Goal: Information Seeking & Learning: Learn about a topic

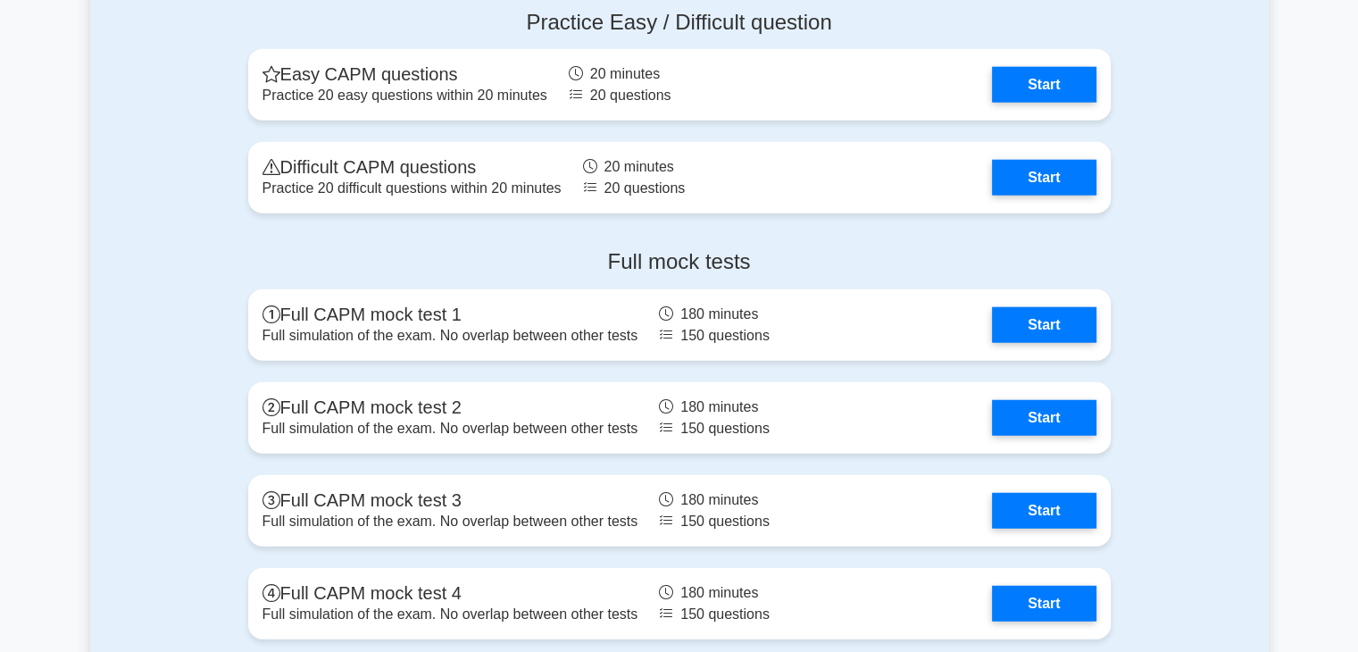
scroll to position [4564, 0]
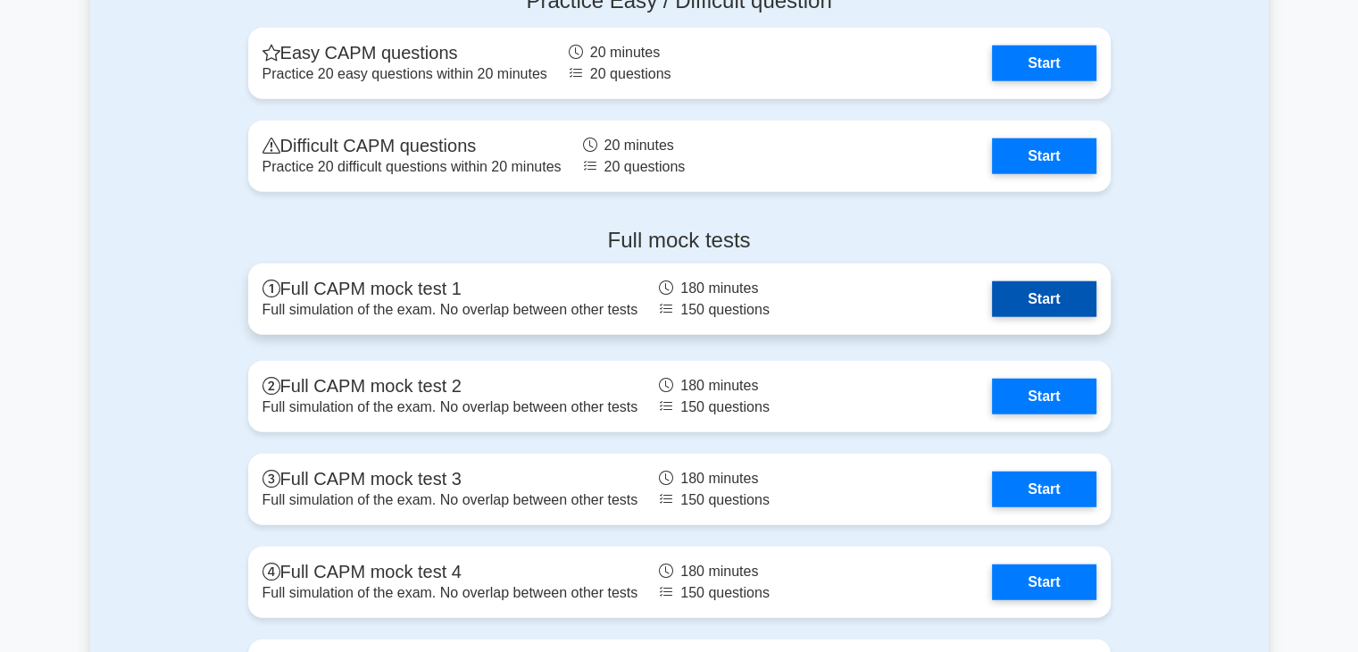
click at [1061, 308] on link "Start" at bounding box center [1044, 299] width 104 height 36
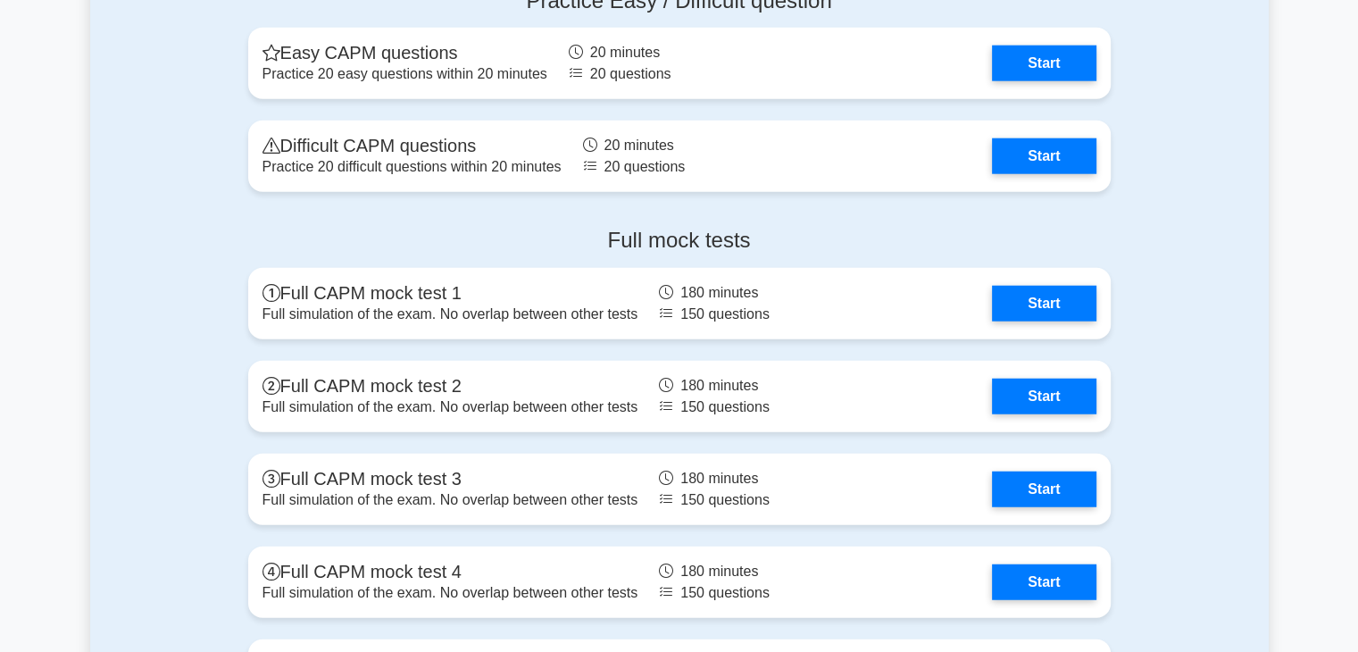
click at [1083, 228] on h4 "Full mock tests" at bounding box center [679, 241] width 863 height 26
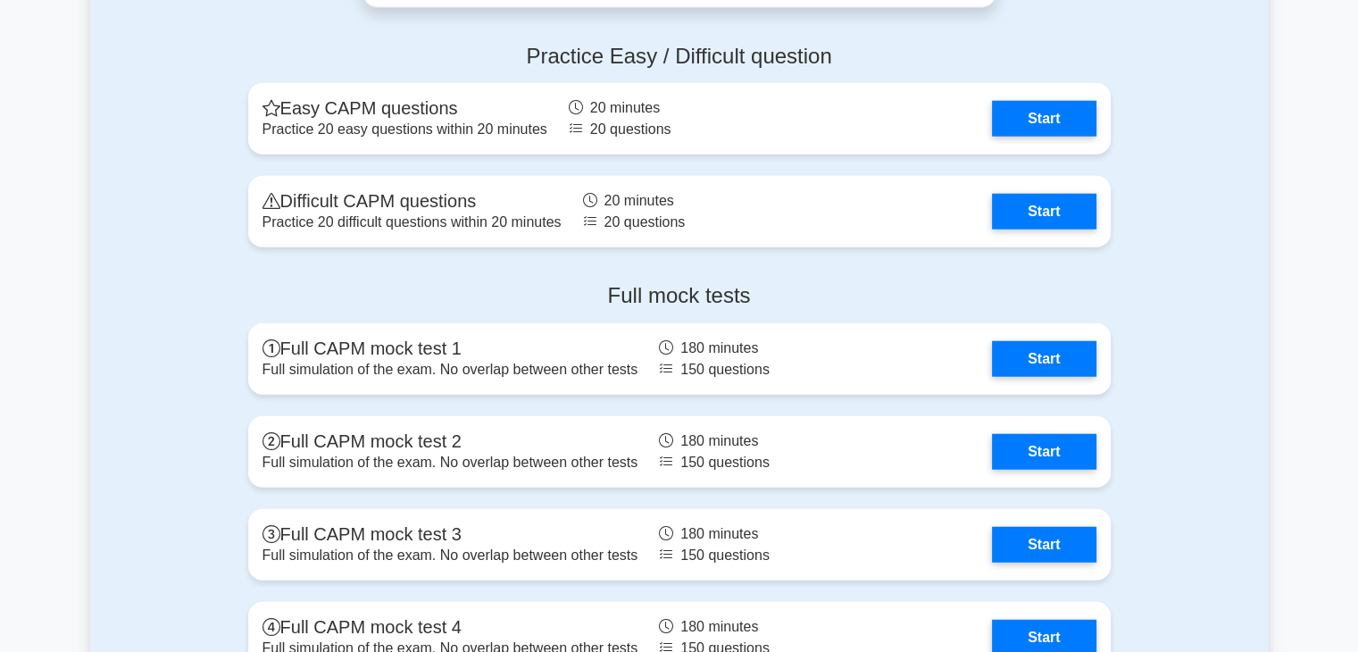
scroll to position [4383, 0]
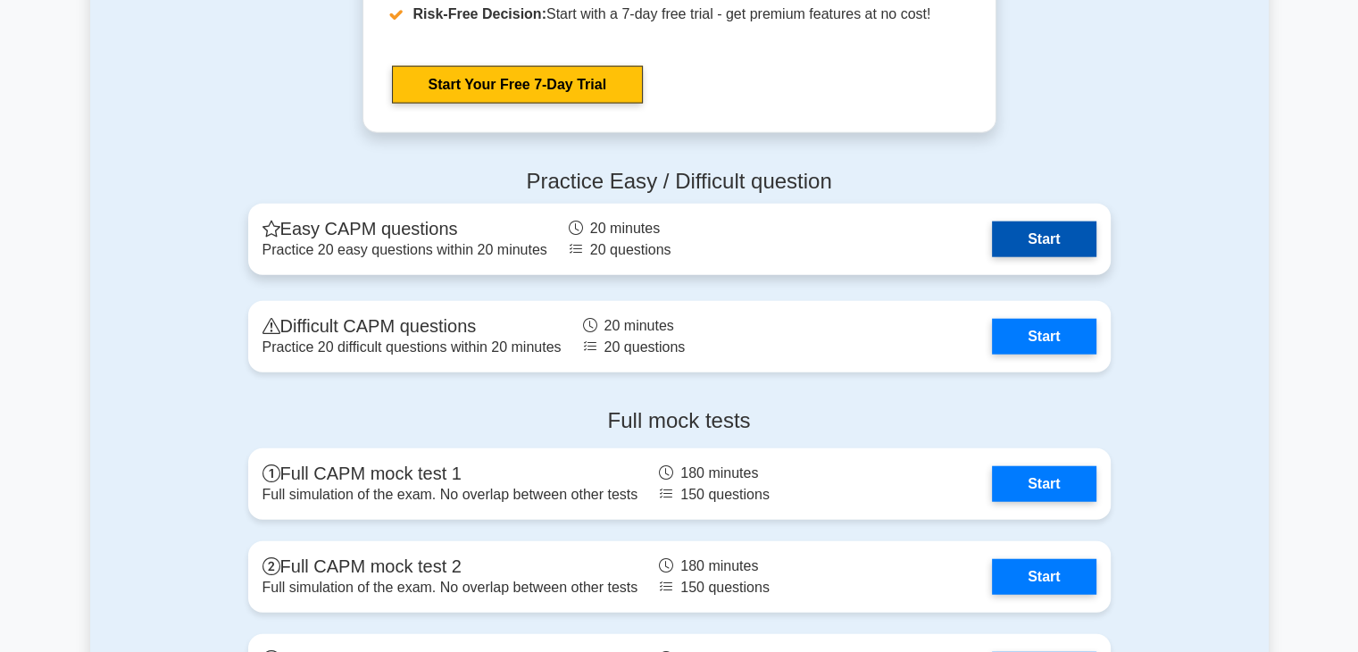
click at [1086, 228] on link "Start" at bounding box center [1044, 239] width 104 height 36
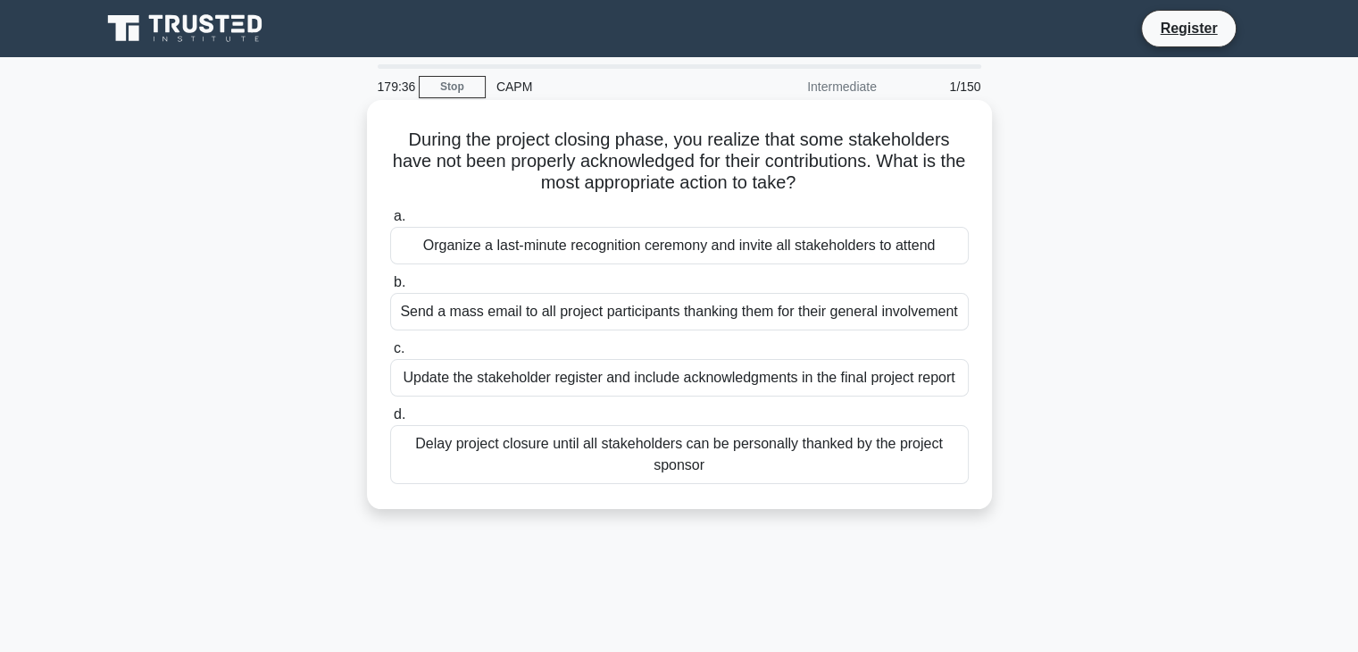
click at [714, 383] on div "Update the stakeholder register and include acknowledgments in the final projec…" at bounding box center [679, 378] width 579 height 38
click at [390, 355] on input "c. Update the stakeholder register and include acknowledgments in the final pro…" at bounding box center [390, 349] width 0 height 12
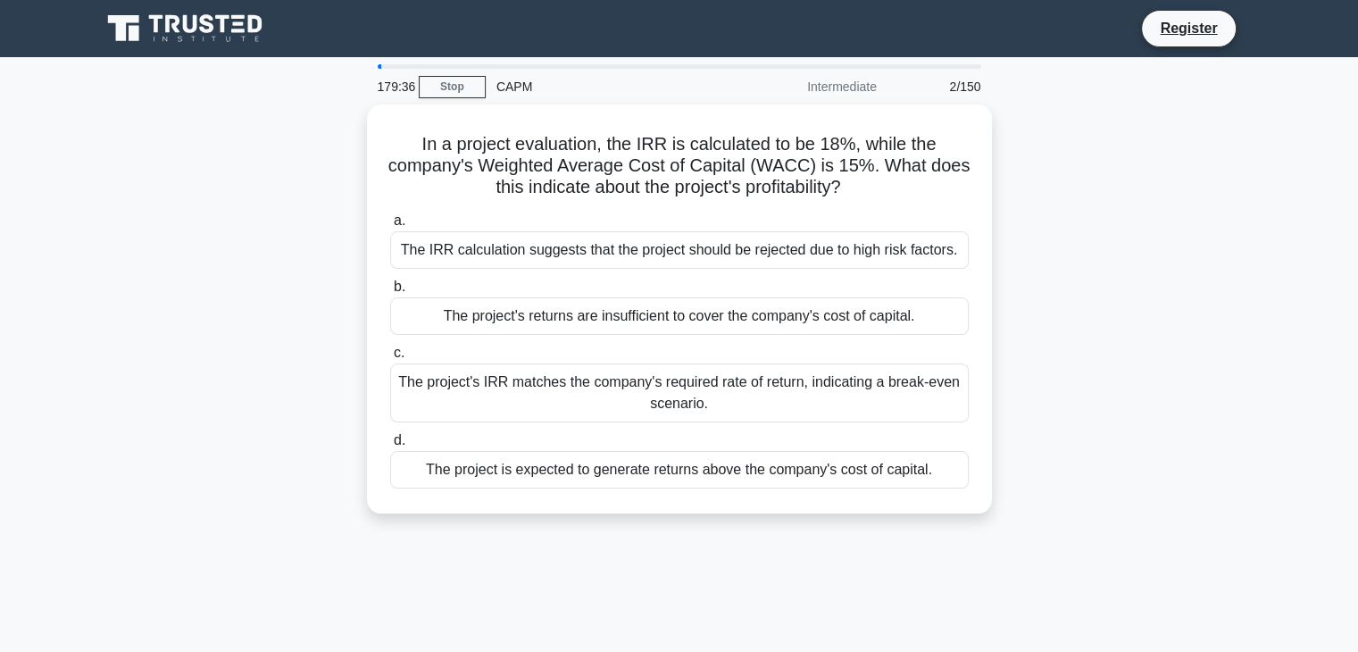
click at [714, 383] on div "The project's IRR matches the company's required rate of return, indicating a b…" at bounding box center [679, 393] width 579 height 59
click at [390, 359] on input "c. The project's IRR matches the company's required rate of return, indicating …" at bounding box center [390, 353] width 0 height 12
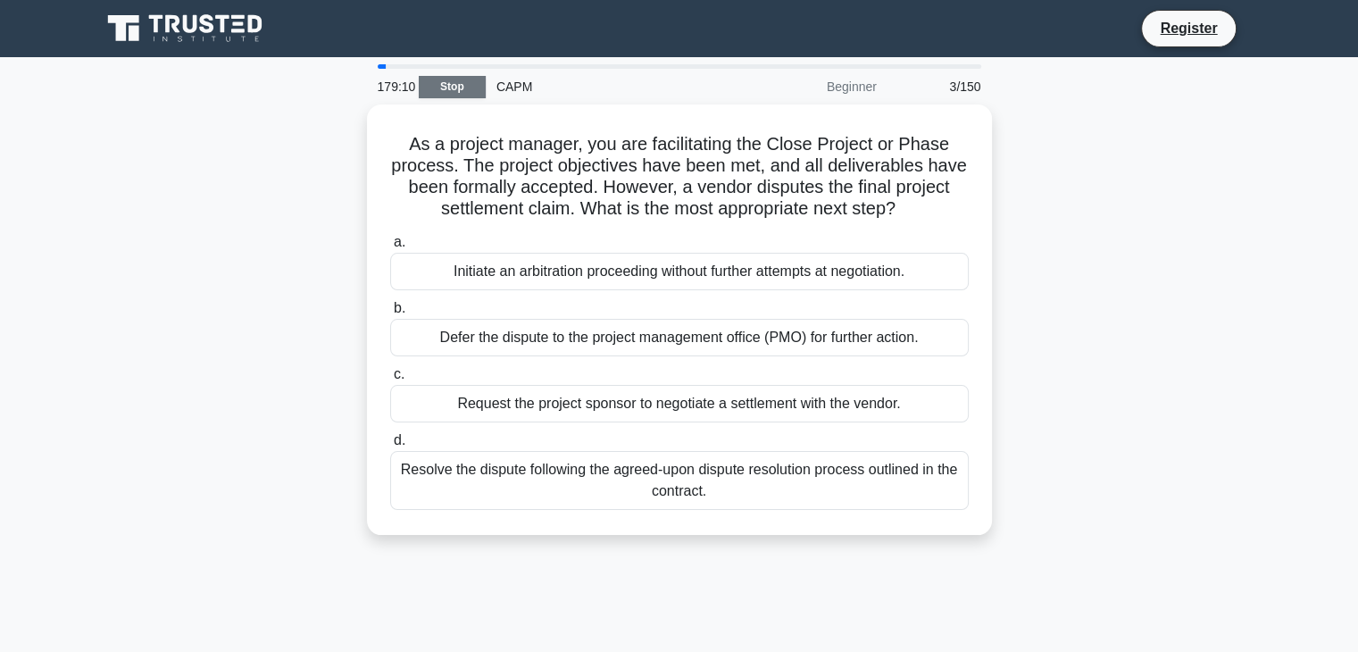
click at [472, 92] on link "Stop" at bounding box center [452, 87] width 67 height 22
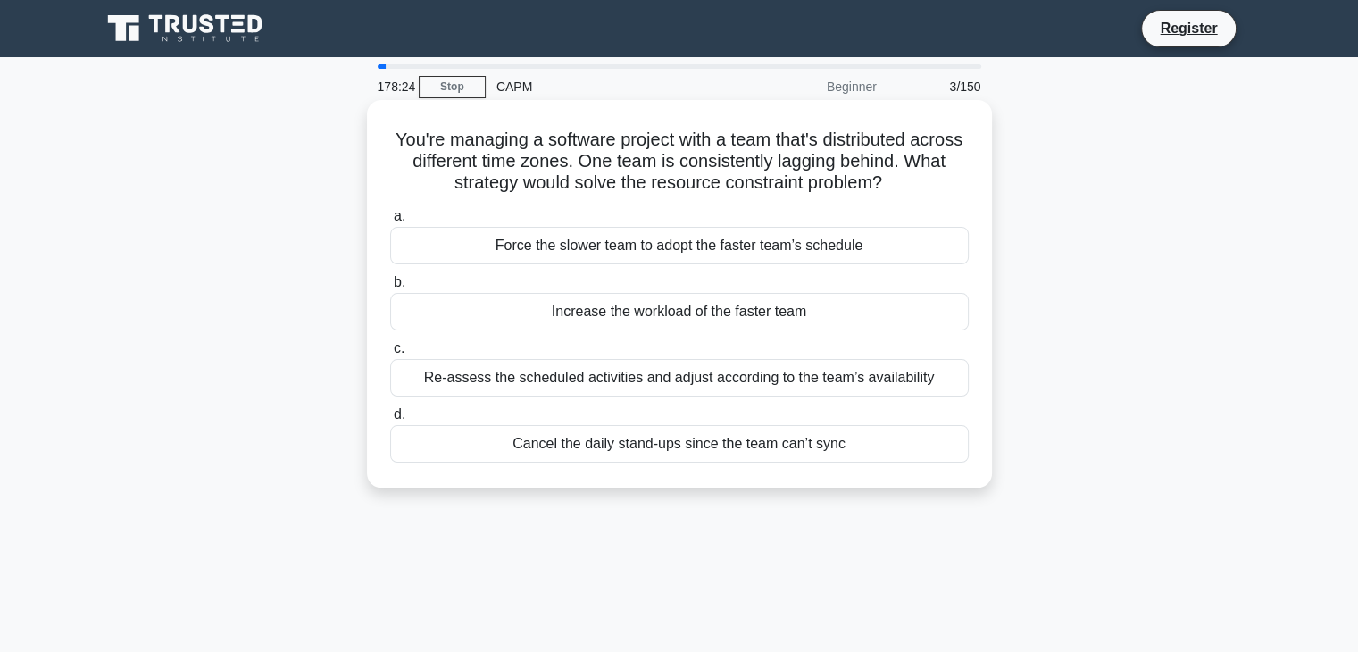
click at [849, 376] on div "Re-assess the scheduled activities and adjust according to the team’s availabil…" at bounding box center [679, 378] width 579 height 38
click at [390, 355] on input "c. Re-assess the scheduled activities and adjust according to the team’s availa…" at bounding box center [390, 349] width 0 height 12
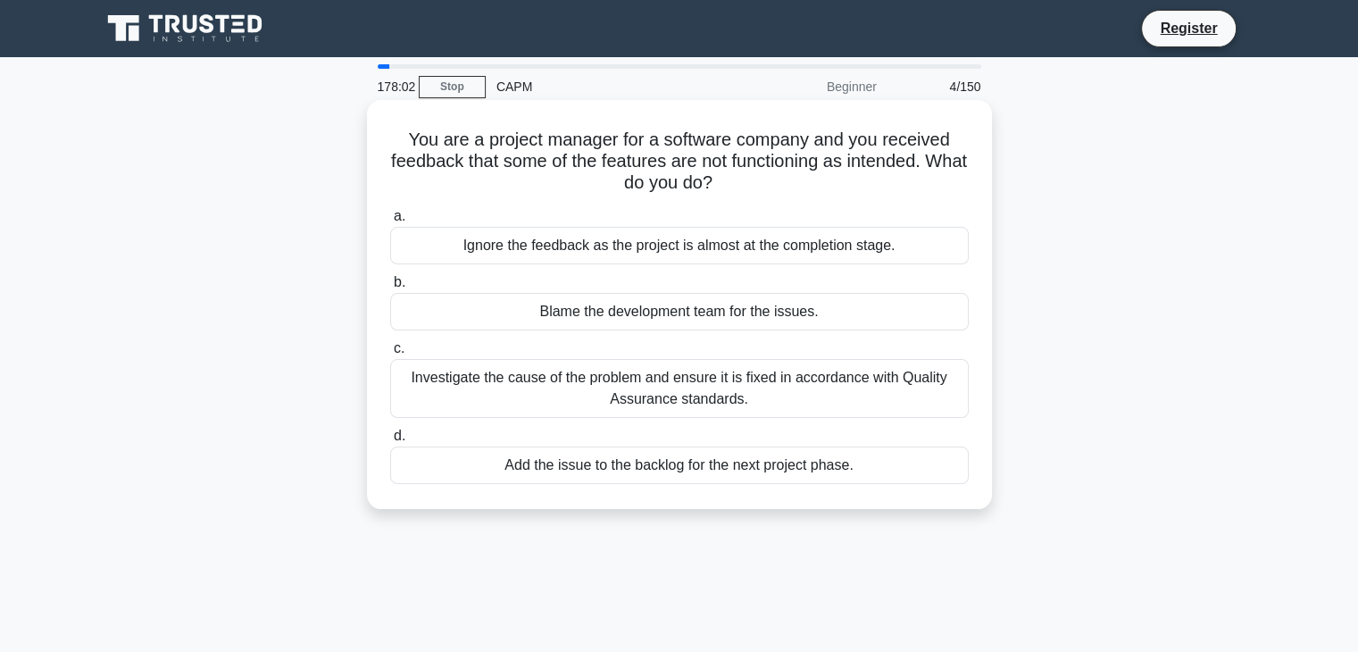
click at [742, 389] on div "Investigate the cause of the problem and ensure it is fixed in accordance with …" at bounding box center [679, 388] width 579 height 59
click at [390, 355] on input "c. Investigate the cause of the problem and ensure it is fixed in accordance wi…" at bounding box center [390, 349] width 0 height 12
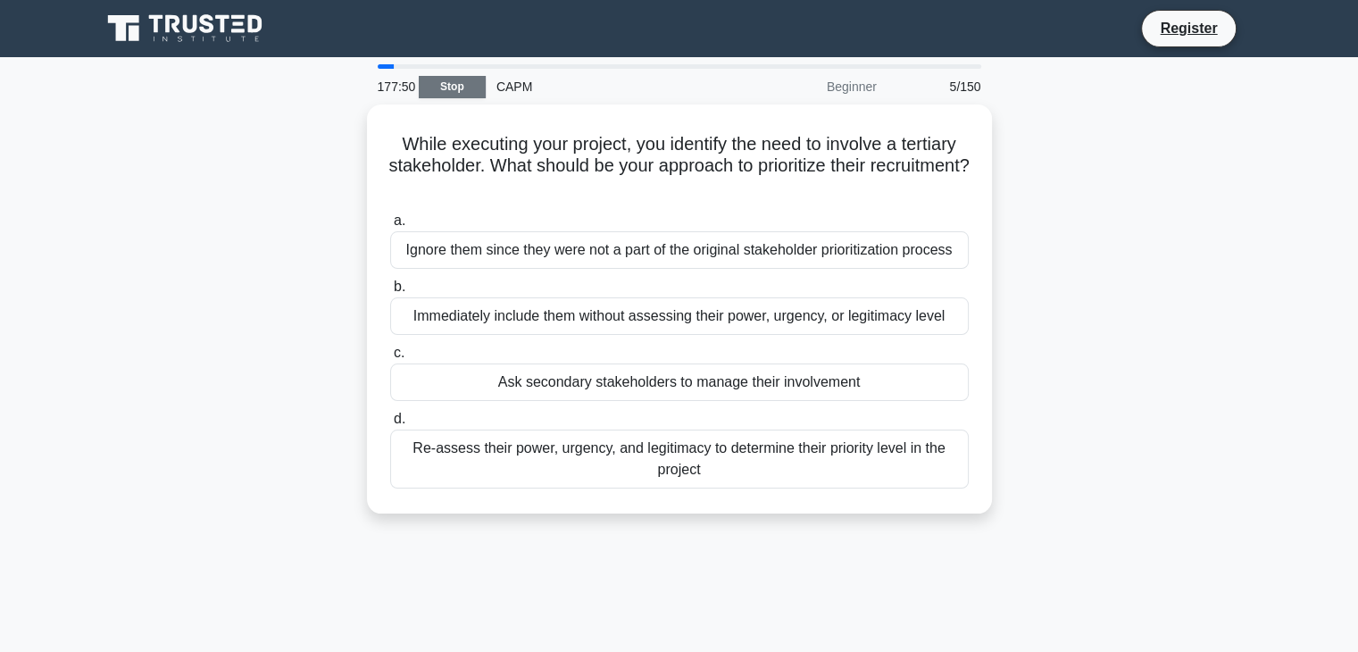
click at [432, 79] on link "Stop" at bounding box center [452, 87] width 67 height 22
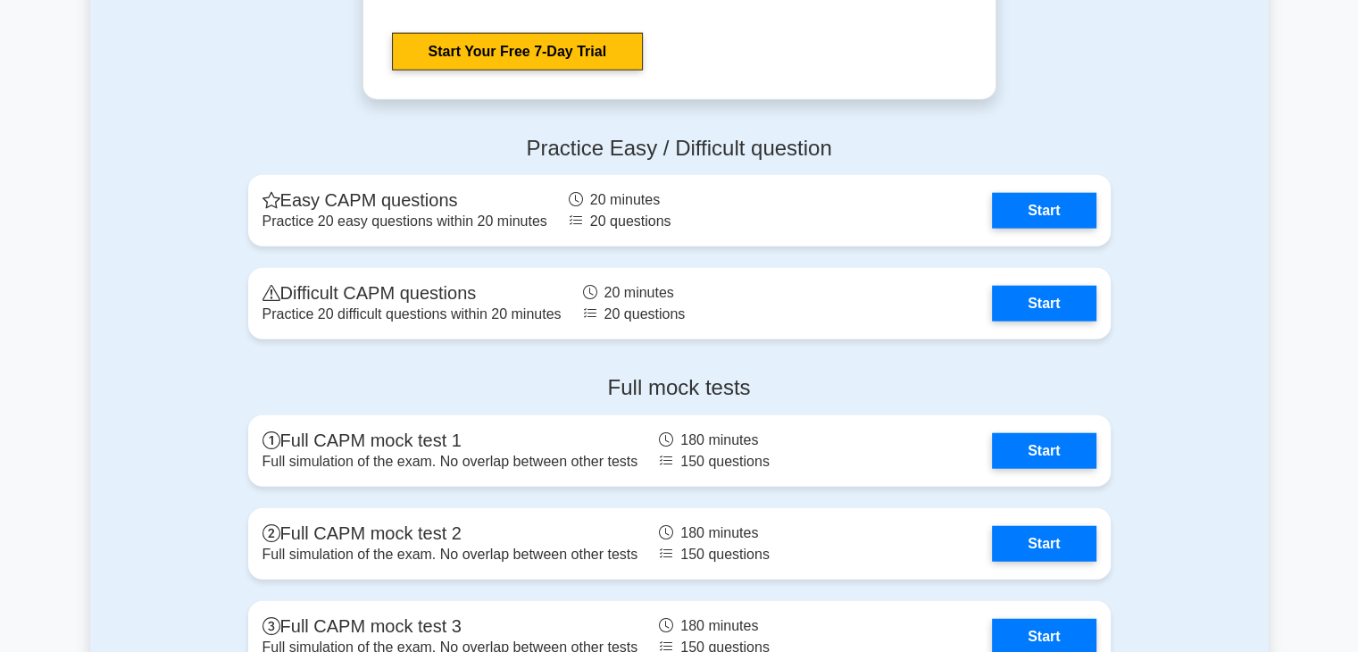
scroll to position [4425, 0]
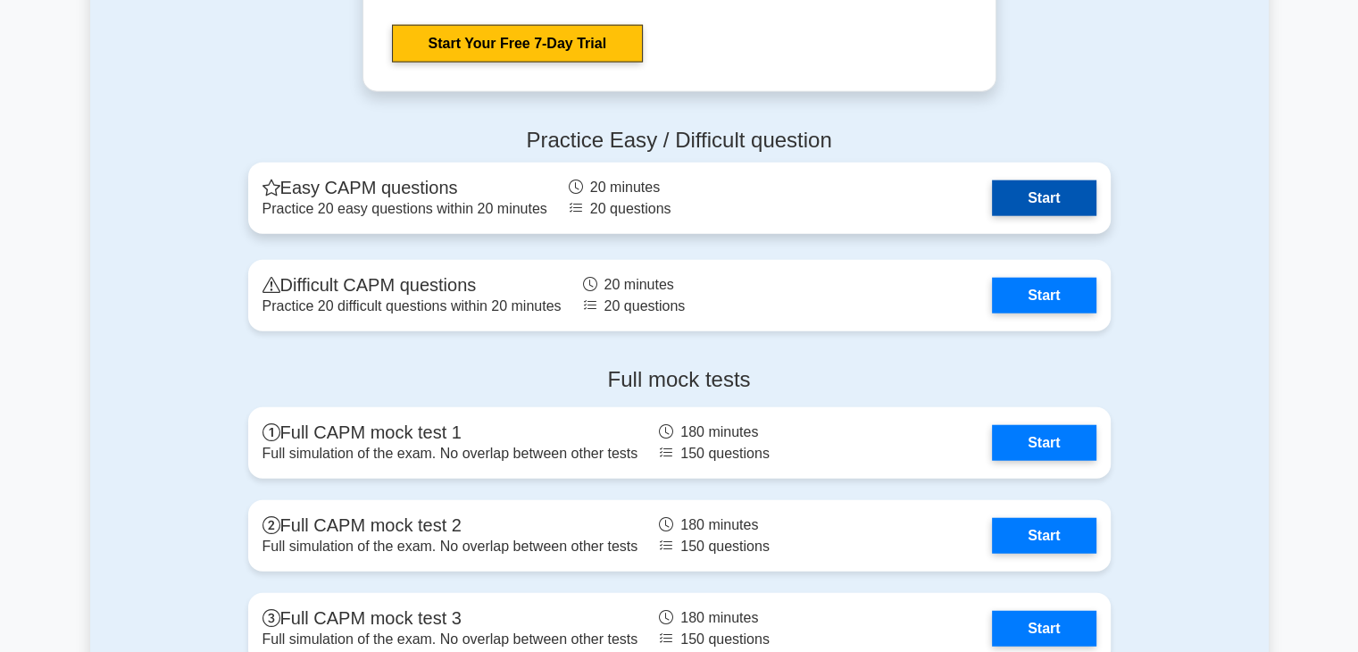
click at [1026, 201] on link "Start" at bounding box center [1044, 198] width 104 height 36
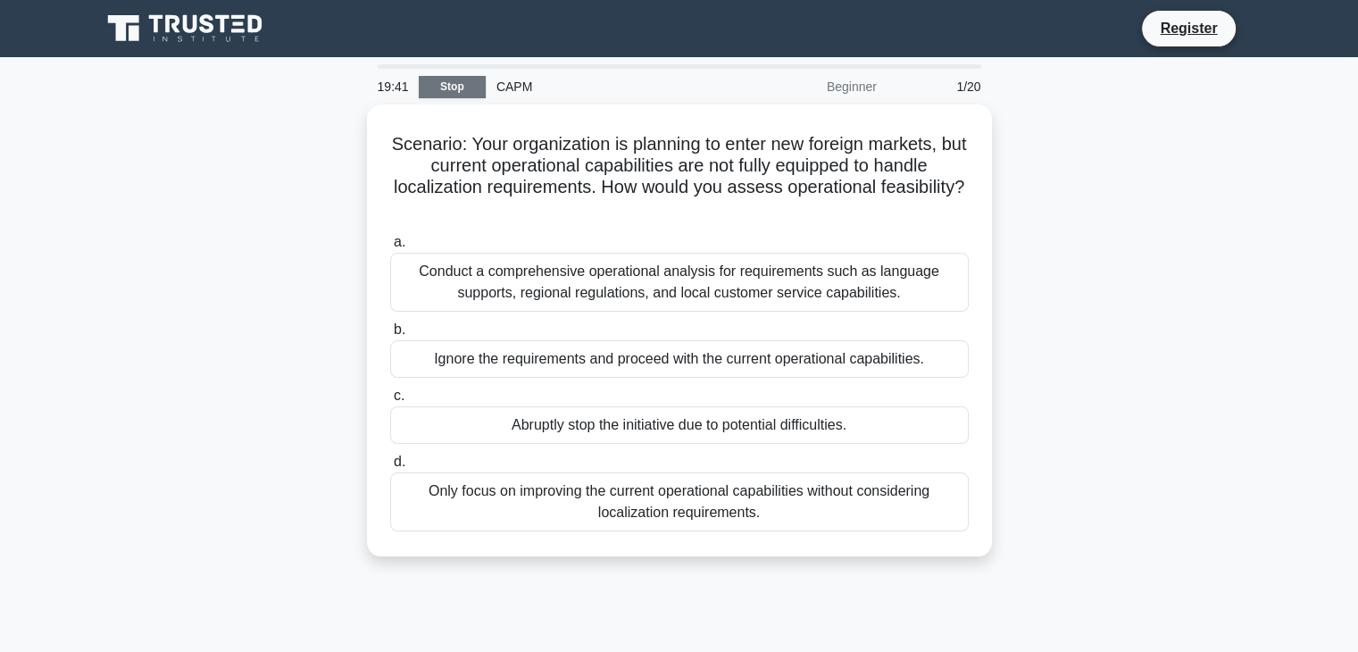
click at [436, 96] on link "Stop" at bounding box center [452, 87] width 67 height 22
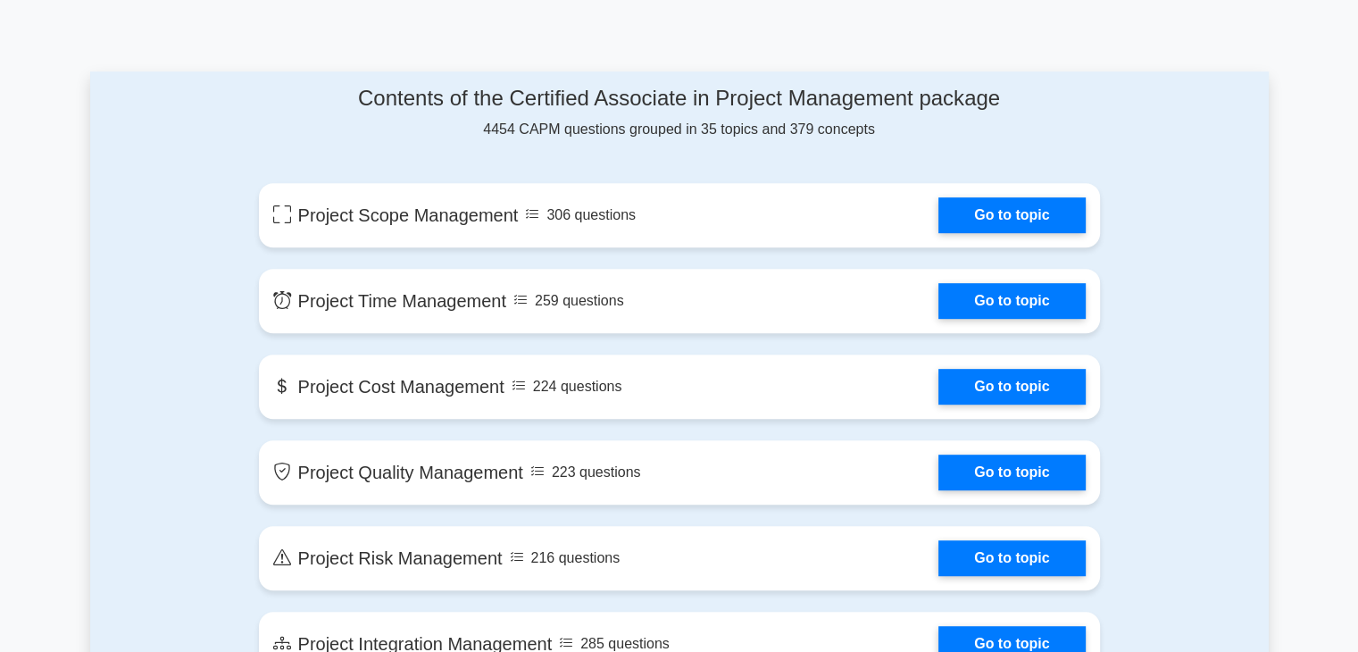
scroll to position [890, 0]
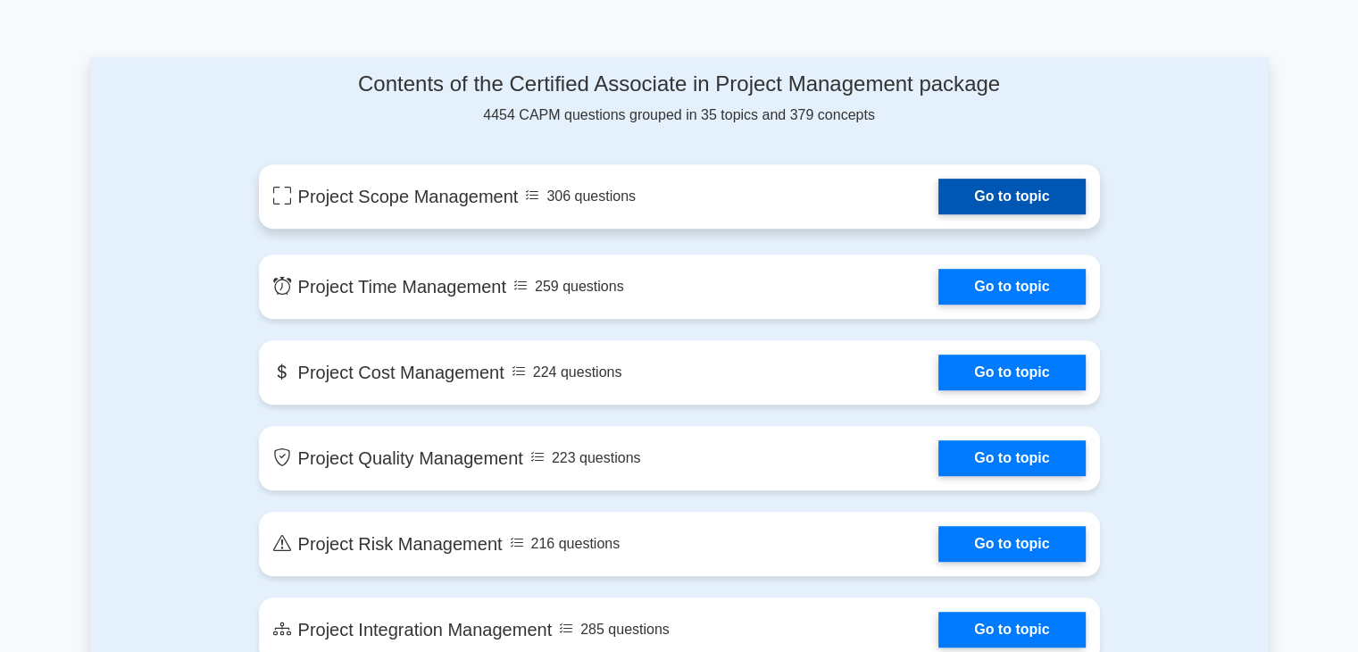
click at [980, 182] on link "Go to topic" at bounding box center [1012, 197] width 146 height 36
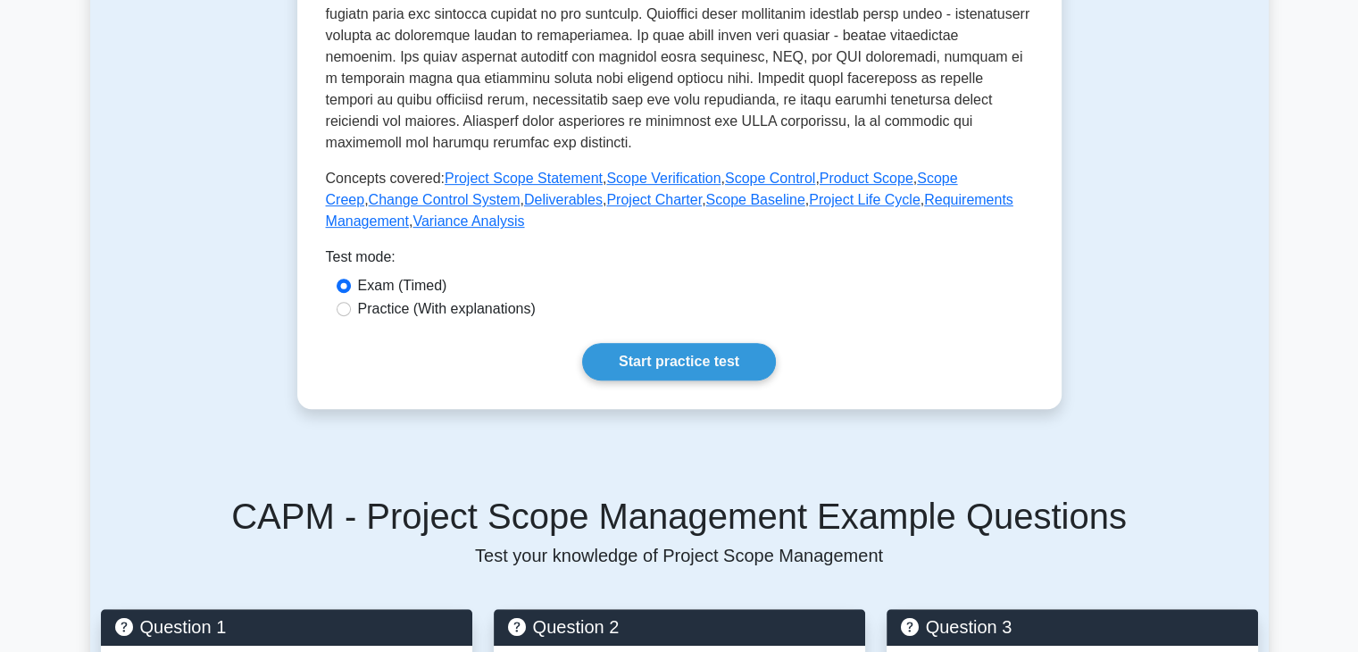
scroll to position [698, 0]
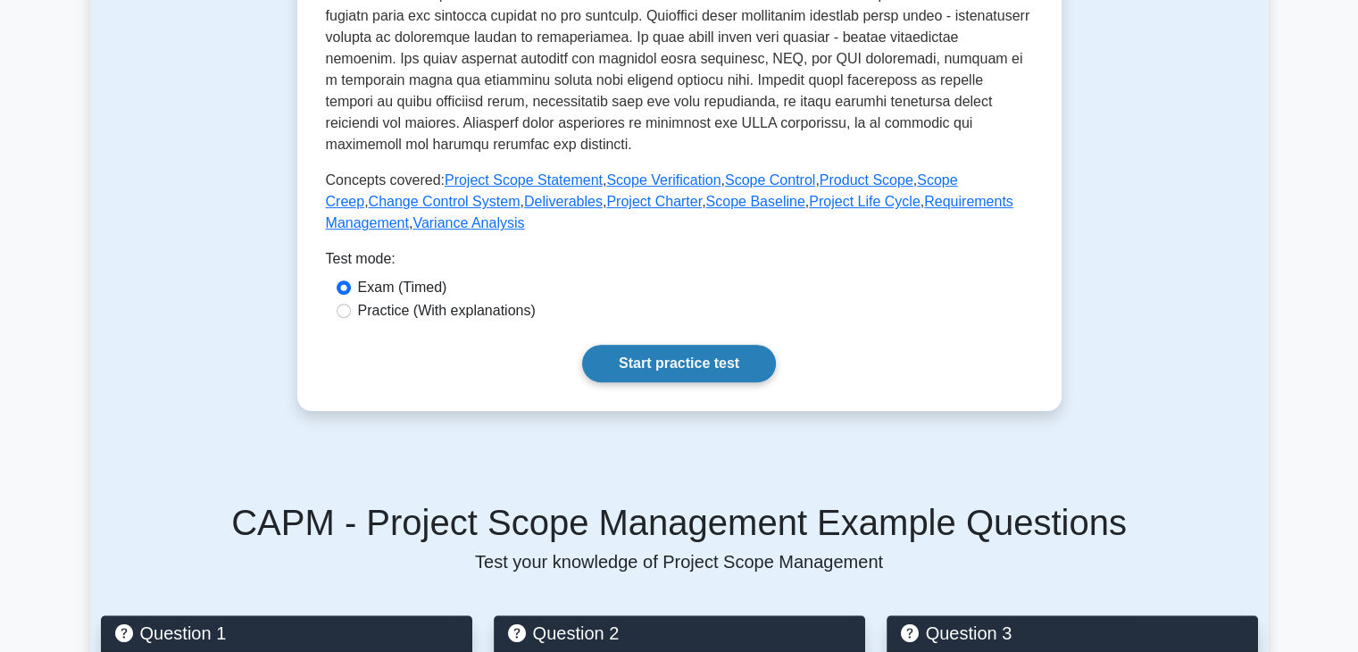
click at [687, 361] on link "Start practice test" at bounding box center [679, 364] width 194 height 38
